Goal: Information Seeking & Learning: Check status

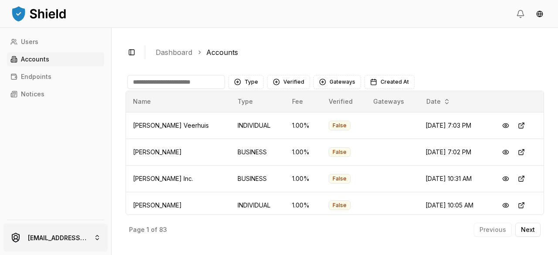
click at [87, 239] on html "Users Accounts Endpoints Notices ferminmorello@gmail.com Toggle Sidebar Dashboa…" at bounding box center [279, 127] width 558 height 255
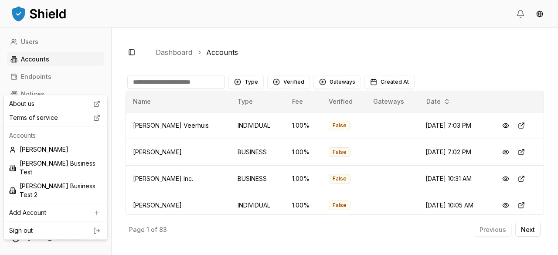
click at [151, 75] on html "Users Accounts Endpoints Notices ferminmorello@gmail.com Toggle Sidebar Dashboa…" at bounding box center [279, 127] width 558 height 255
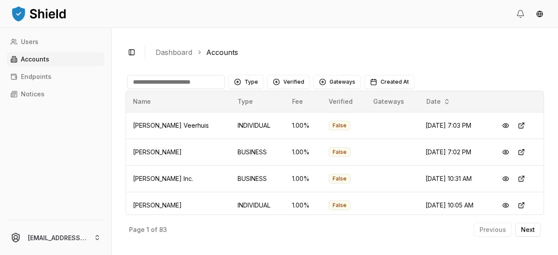
click at [152, 82] on input at bounding box center [176, 82] width 98 height 14
type input "****"
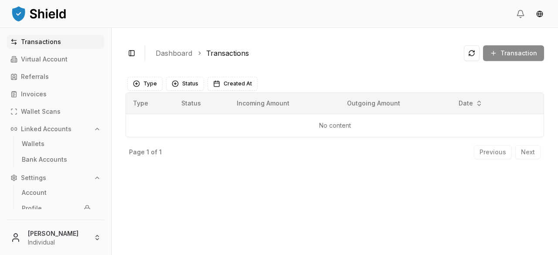
click at [96, 129] on icon "button" at bounding box center [97, 129] width 3 height 2
click at [99, 144] on icon "button" at bounding box center [97, 146] width 7 height 7
click at [143, 178] on div "Toggle Sidebar Dashboard Transactions Transaction No content Type Status Create…" at bounding box center [335, 141] width 447 height 227
click at [82, 235] on html "Transactions Virtual Account Referrals Invoices Wallet Scans Linked Accounts Se…" at bounding box center [279, 127] width 558 height 255
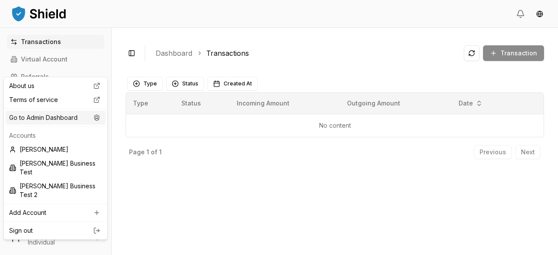
click at [72, 117] on div "Go to Admin Dashboard" at bounding box center [56, 118] width 100 height 14
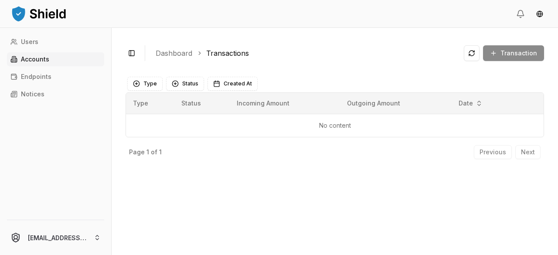
click at [55, 58] on link "Accounts" at bounding box center [55, 59] width 97 height 14
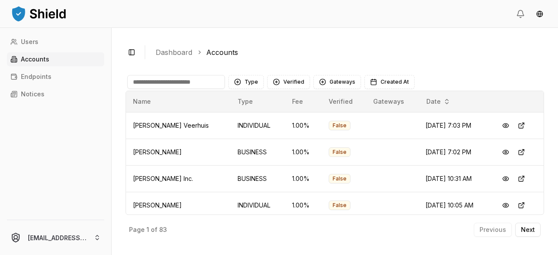
click at [154, 81] on input at bounding box center [176, 82] width 98 height 14
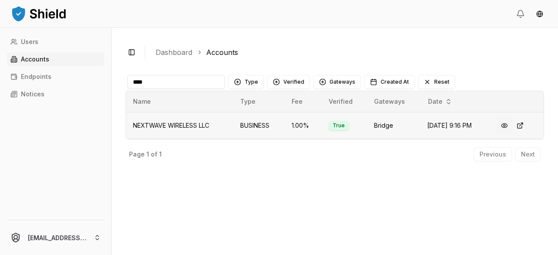
type input "****"
click at [504, 124] on button at bounding box center [505, 126] width 16 height 16
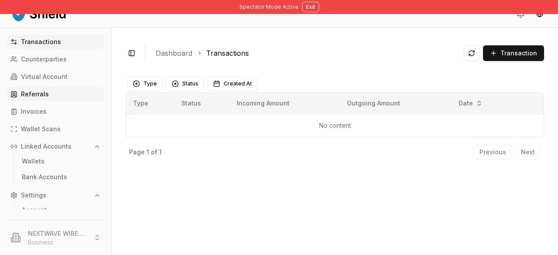
click at [71, 88] on link "Referrals" at bounding box center [55, 94] width 97 height 14
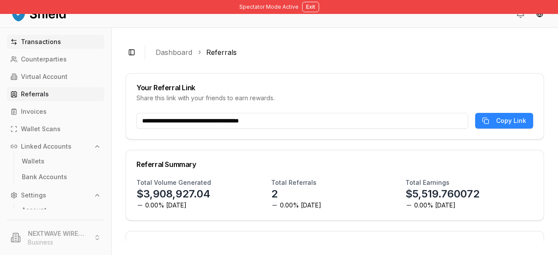
click at [55, 44] on p "Transactions" at bounding box center [41, 42] width 40 height 6
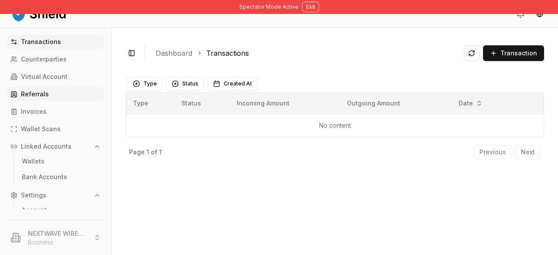
click at [46, 94] on p "Referrals" at bounding box center [35, 94] width 28 height 6
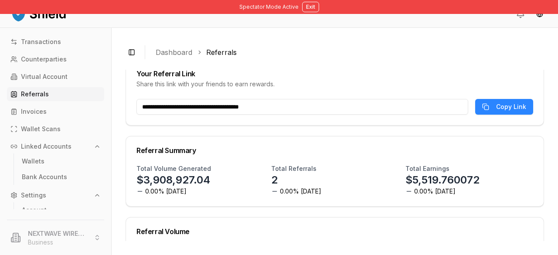
scroll to position [1, 0]
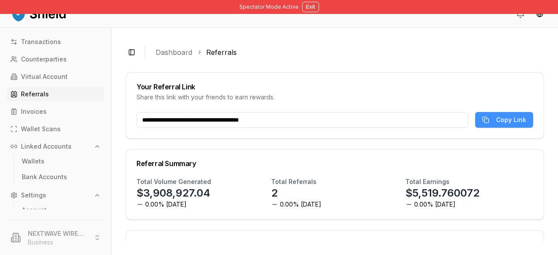
click at [488, 124] on button "Copy Link" at bounding box center [504, 120] width 58 height 16
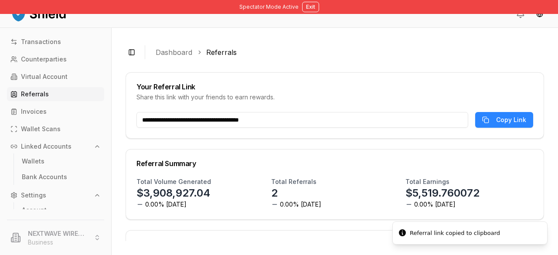
click at [380, 122] on input "**********" at bounding box center [303, 120] width 332 height 16
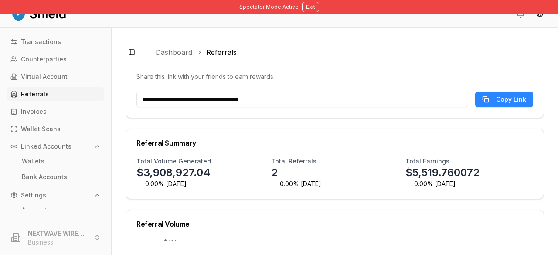
scroll to position [22, 0]
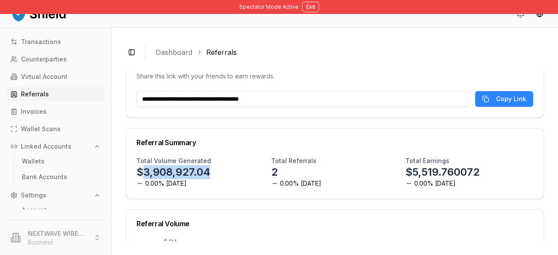
drag, startPoint x: 214, startPoint y: 172, endPoint x: 143, endPoint y: 173, distance: 71.1
click at [143, 173] on div "Total Volume Generated $3,908,927.04 0.00% [DATE]" at bounding box center [201, 172] width 128 height 31
click at [143, 173] on p "$3,908,927.04" at bounding box center [174, 172] width 74 height 14
click at [178, 178] on p "$3,908,927.04" at bounding box center [174, 172] width 74 height 14
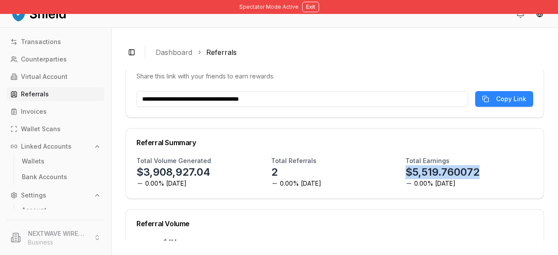
drag, startPoint x: 404, startPoint y: 172, endPoint x: 475, endPoint y: 170, distance: 71.2
click at [475, 170] on p "$5,519.760072" at bounding box center [443, 172] width 74 height 14
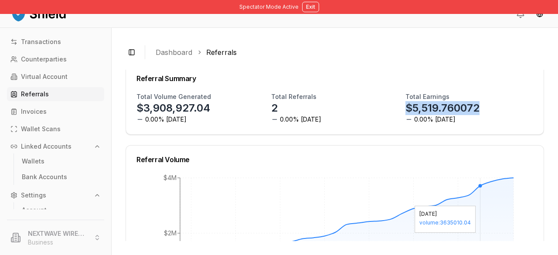
scroll to position [58, 0]
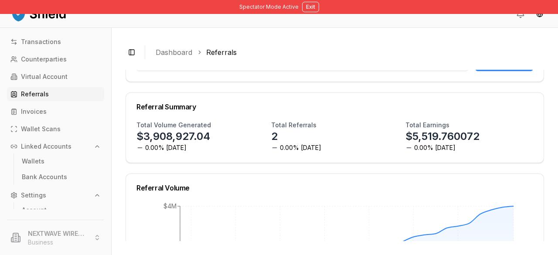
click at [236, 138] on div "Total Volume Generated $3,908,927.04 0.00% [DATE]" at bounding box center [201, 136] width 128 height 31
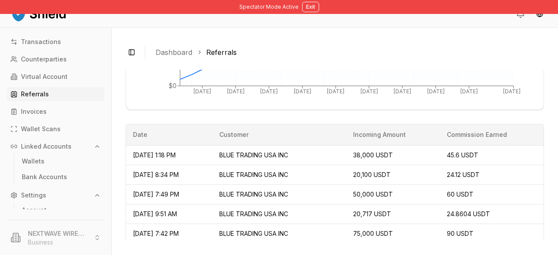
scroll to position [304, 0]
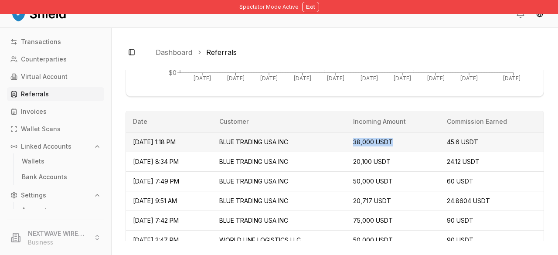
drag, startPoint x: 407, startPoint y: 144, endPoint x: 357, endPoint y: 144, distance: 50.6
click at [357, 144] on tr "[DATE] 1:18 PM BLUE TRADING USA INC 38,000 USDT 45.6 USDT" at bounding box center [335, 142] width 418 height 20
click at [466, 139] on span "45.6 USDT" at bounding box center [462, 141] width 31 height 7
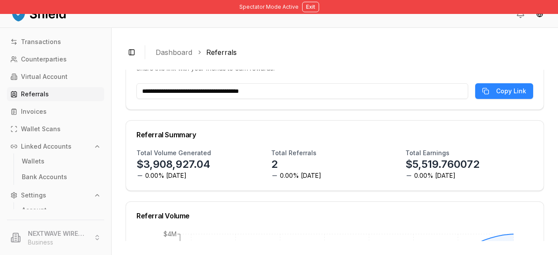
scroll to position [51, 0]
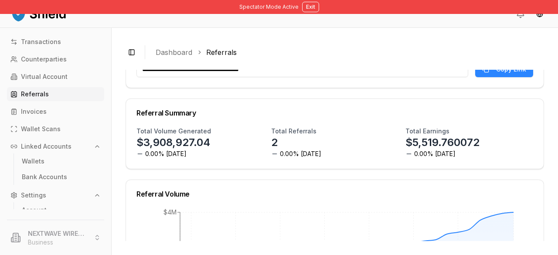
click at [422, 147] on p "$5,519.760072" at bounding box center [443, 143] width 74 height 14
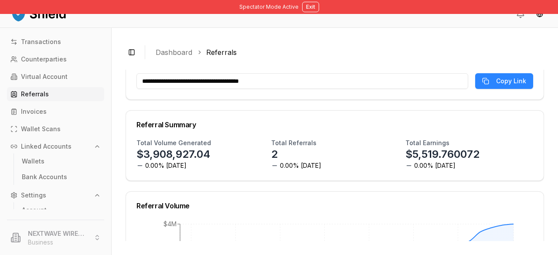
scroll to position [40, 0]
drag, startPoint x: 400, startPoint y: 142, endPoint x: 447, endPoint y: 139, distance: 46.4
click at [447, 139] on div "Total Volume Generated $3,908,927.04 0.00% [DATE] Total Referrals 2 0.00% [DATE…" at bounding box center [335, 153] width 397 height 31
click at [406, 154] on p "$5,519.760072" at bounding box center [443, 154] width 74 height 14
drag, startPoint x: 479, startPoint y: 156, endPoint x: 407, endPoint y: 156, distance: 71.5
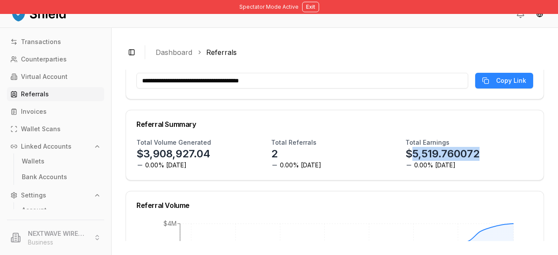
click at [407, 156] on div "Total Earnings $5,519.760072 0.00% [DATE]" at bounding box center [470, 153] width 128 height 31
click at [484, 156] on div "Total Earnings $5,519.760072 0.00% [DATE]" at bounding box center [470, 153] width 128 height 31
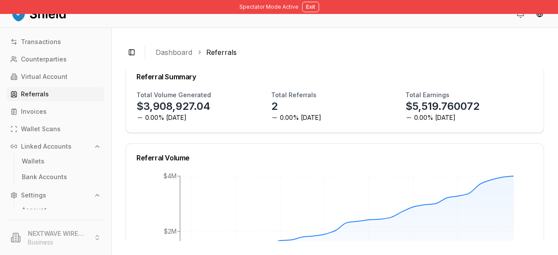
scroll to position [65, 0]
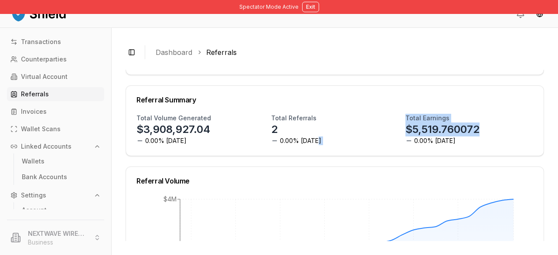
drag, startPoint x: 496, startPoint y: 132, endPoint x: 389, endPoint y: 124, distance: 107.6
click at [389, 124] on div "Total Volume Generated $3,908,927.04 0.00% [DATE] Total Referrals 2 0.00% [DATE…" at bounding box center [335, 129] width 397 height 31
click at [456, 137] on div "Total Earnings $5,519.760072 0.00% [DATE]" at bounding box center [470, 129] width 128 height 31
click at [503, 132] on div "Total Earnings $5,519.760072 0.00% [DATE]" at bounding box center [470, 129] width 128 height 31
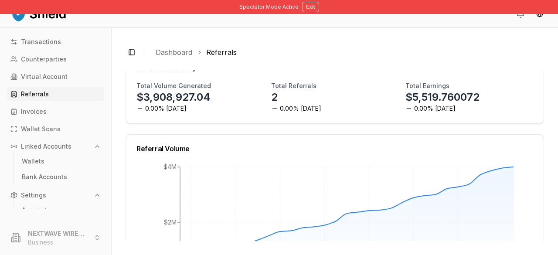
scroll to position [96, 0]
drag, startPoint x: 486, startPoint y: 99, endPoint x: 409, endPoint y: 96, distance: 76.9
click at [409, 96] on div "Total Earnings $5,519.760072 0.00% [DATE]" at bounding box center [470, 97] width 128 height 31
click at [406, 95] on p "$5,519.760072" at bounding box center [443, 98] width 74 height 14
drag, startPoint x: 400, startPoint y: 95, endPoint x: 486, endPoint y: 103, distance: 85.5
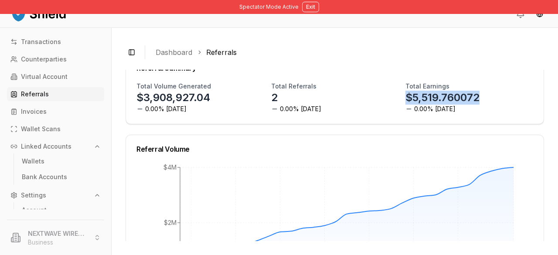
click at [486, 103] on div "Total Volume Generated $3,908,927.04 0.00% [DATE] Total Referrals 2 0.00% [DATE…" at bounding box center [335, 97] width 397 height 31
click at [474, 89] on div "Total Earnings $5,519.760072 0.00% [DATE]" at bounding box center [470, 97] width 128 height 31
drag, startPoint x: 400, startPoint y: 85, endPoint x: 455, endPoint y: 89, distance: 54.2
click at [455, 89] on div "Total Volume Generated $3,908,927.04 0.00% [DATE] Total Referrals 2 0.00% [DATE…" at bounding box center [335, 97] width 397 height 31
click at [462, 104] on div "Total Earnings $5,519.760072 0.00% [DATE]" at bounding box center [470, 97] width 128 height 31
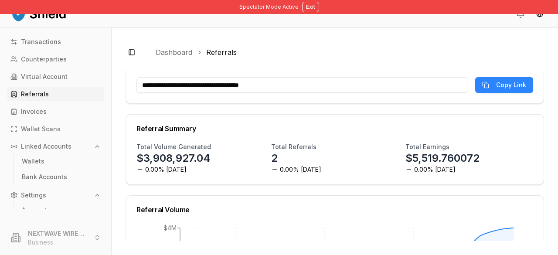
scroll to position [51, 0]
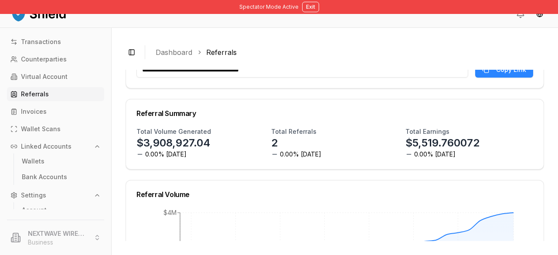
click at [183, 150] on div "Total Volume Generated $3,908,927.04 0.00% [DATE]" at bounding box center [201, 142] width 128 height 31
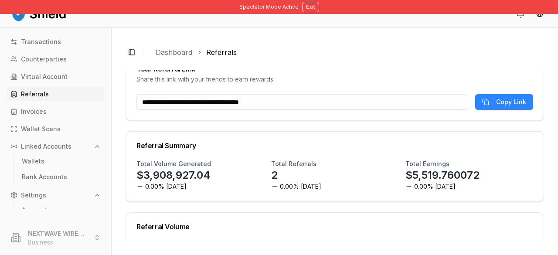
scroll to position [0, 0]
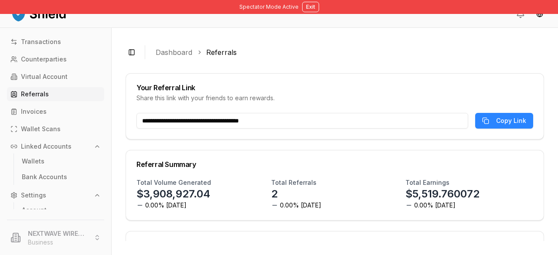
click at [305, 14] on header at bounding box center [279, 14] width 558 height 28
click at [305, 7] on button "Exit" at bounding box center [310, 7] width 17 height 10
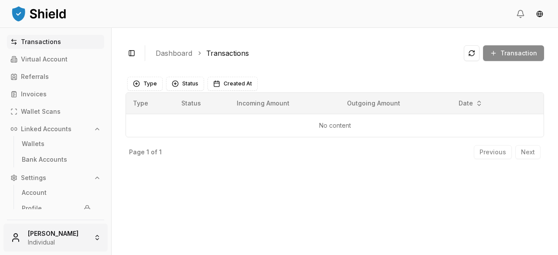
click at [66, 238] on html "Transactions Virtual Account Referrals Invoices Wallet Scans Linked Accounts Wa…" at bounding box center [279, 127] width 558 height 255
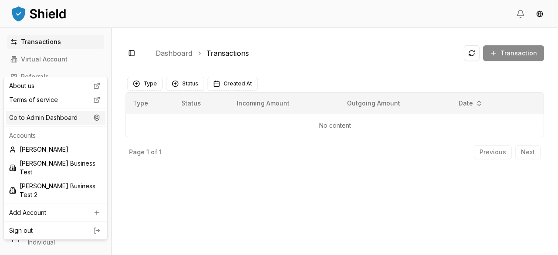
click at [76, 121] on div "Go to Admin Dashboard" at bounding box center [56, 118] width 100 height 14
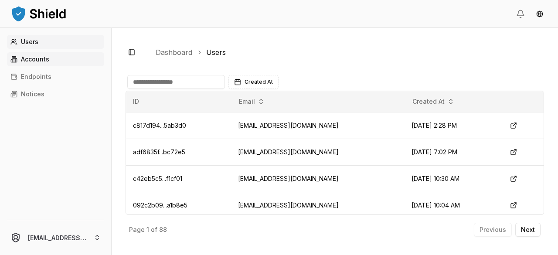
click at [40, 62] on p "Accounts" at bounding box center [35, 59] width 28 height 6
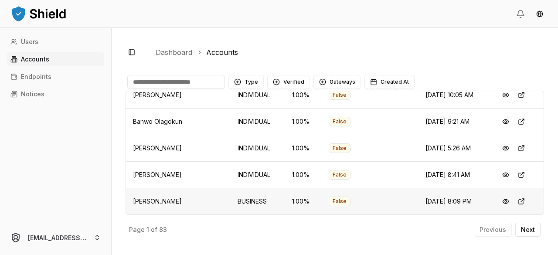
scroll to position [208, 0]
click at [189, 83] on input at bounding box center [176, 82] width 98 height 14
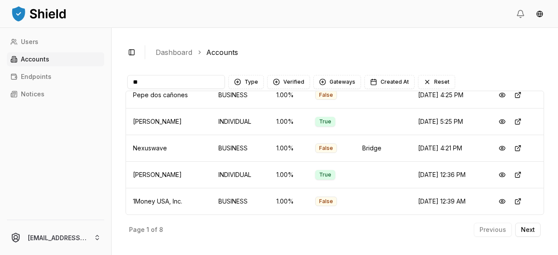
scroll to position [109, 0]
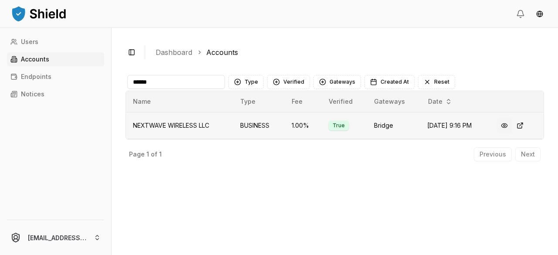
type input "******"
click at [509, 127] on button at bounding box center [505, 126] width 16 height 16
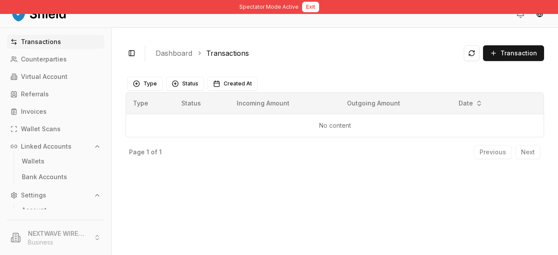
click at [313, 6] on button "Exit" at bounding box center [310, 7] width 17 height 10
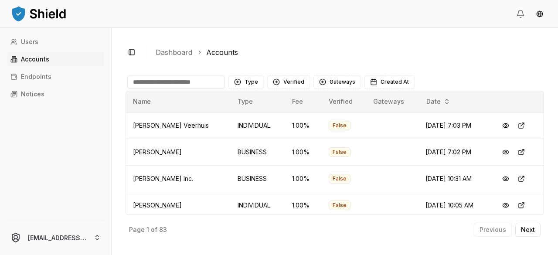
click at [17, 108] on div "Users Accounts Endpoints Notices" at bounding box center [55, 122] width 111 height 174
click at [27, 98] on link "Notices" at bounding box center [55, 94] width 97 height 14
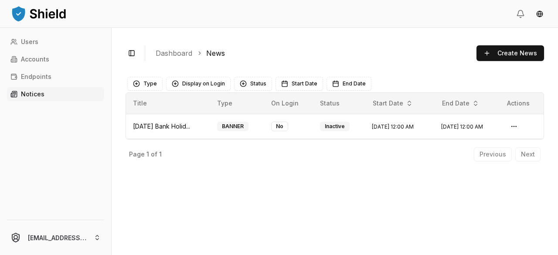
click at [26, 111] on div "Users Accounts Endpoints Notices" at bounding box center [55, 122] width 111 height 174
click at [68, 58] on link "Accounts" at bounding box center [55, 59] width 97 height 14
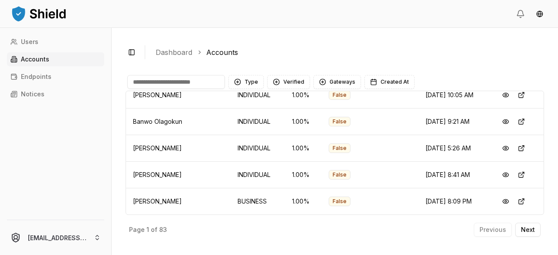
scroll to position [234, 0]
click at [186, 82] on input at bounding box center [176, 82] width 98 height 14
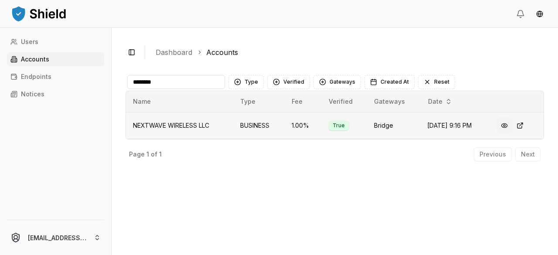
type input "********"
click at [506, 125] on button at bounding box center [505, 126] width 16 height 16
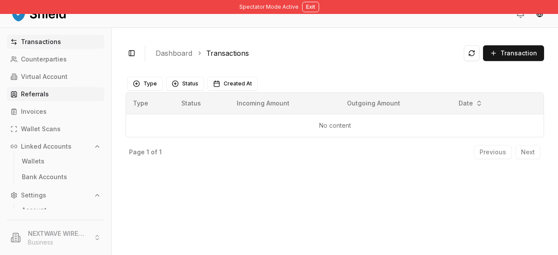
click at [41, 94] on p "Referrals" at bounding box center [35, 94] width 28 height 6
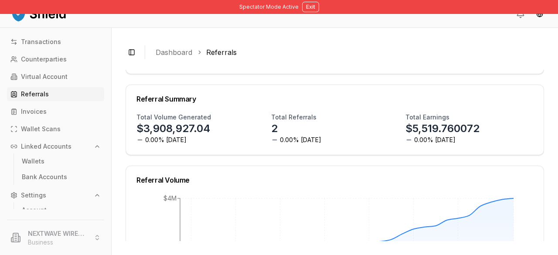
scroll to position [64, 0]
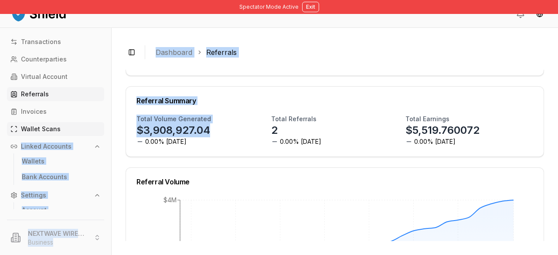
drag, startPoint x: 209, startPoint y: 129, endPoint x: 73, endPoint y: 131, distance: 135.3
click at [73, 131] on div "**********" at bounding box center [279, 141] width 558 height 227
click at [173, 130] on p "$3,908,927.04" at bounding box center [174, 130] width 74 height 14
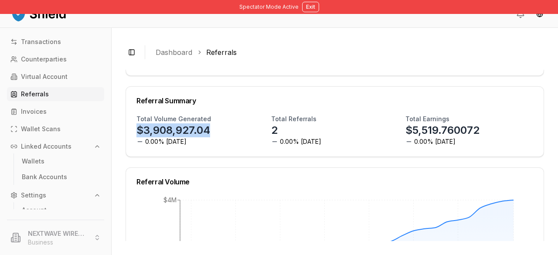
drag, startPoint x: 215, startPoint y: 129, endPoint x: 138, endPoint y: 133, distance: 76.9
click at [138, 133] on div "Total Volume Generated $3,908,927.04 0.00% [DATE]" at bounding box center [201, 130] width 128 height 31
click at [139, 132] on p "$3,908,927.04" at bounding box center [174, 130] width 74 height 14
click at [161, 130] on p "$3,908,927.04" at bounding box center [174, 130] width 74 height 14
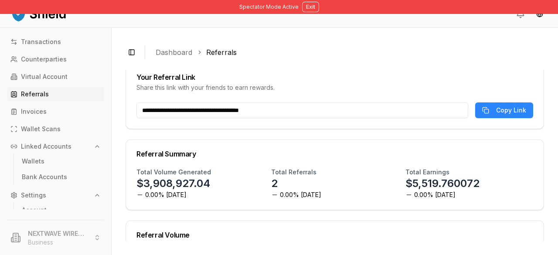
scroll to position [68, 0]
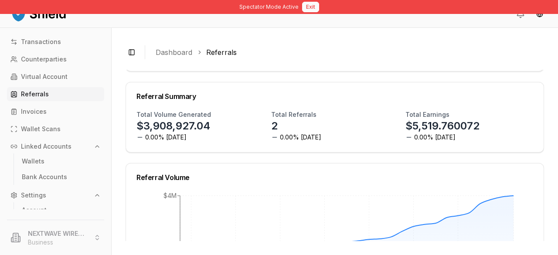
click at [307, 11] on button "Exit" at bounding box center [310, 7] width 17 height 10
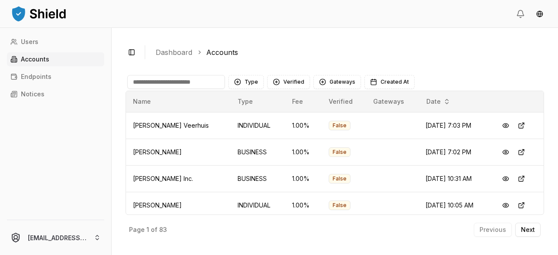
click at [66, 127] on div "Users Accounts Endpoints Notices" at bounding box center [55, 122] width 111 height 174
click at [37, 91] on p "Notices" at bounding box center [33, 94] width 24 height 6
